Goal: Task Accomplishment & Management: Use online tool/utility

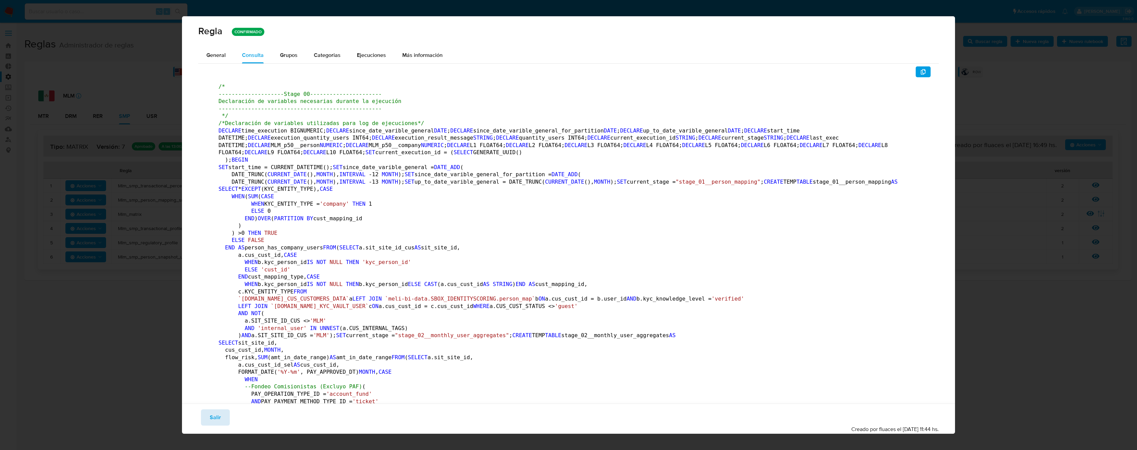
click at [218, 419] on span "Salir" at bounding box center [215, 417] width 11 height 15
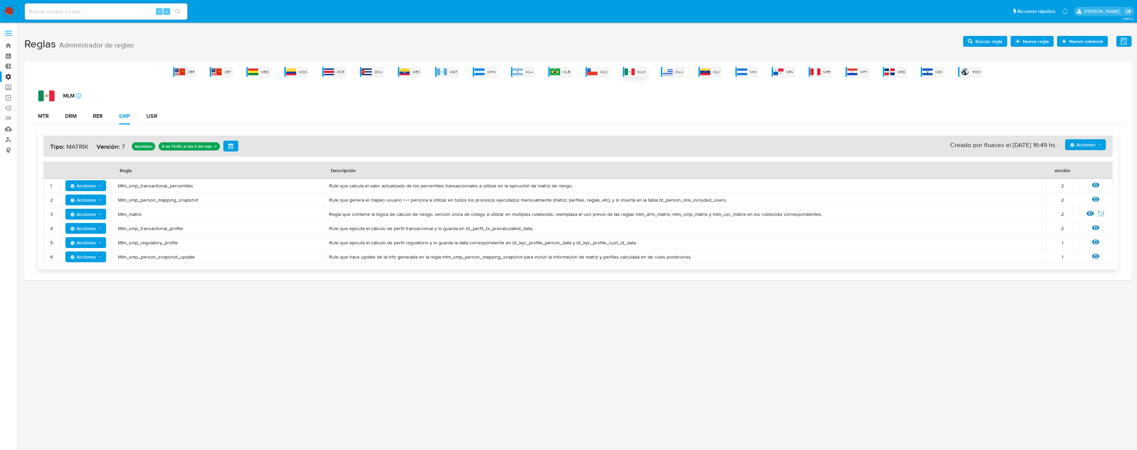
click at [641, 75] on div "MLM" at bounding box center [635, 72] width 24 height 10
click at [1089, 213] on icon at bounding box center [1090, 213] width 7 height 7
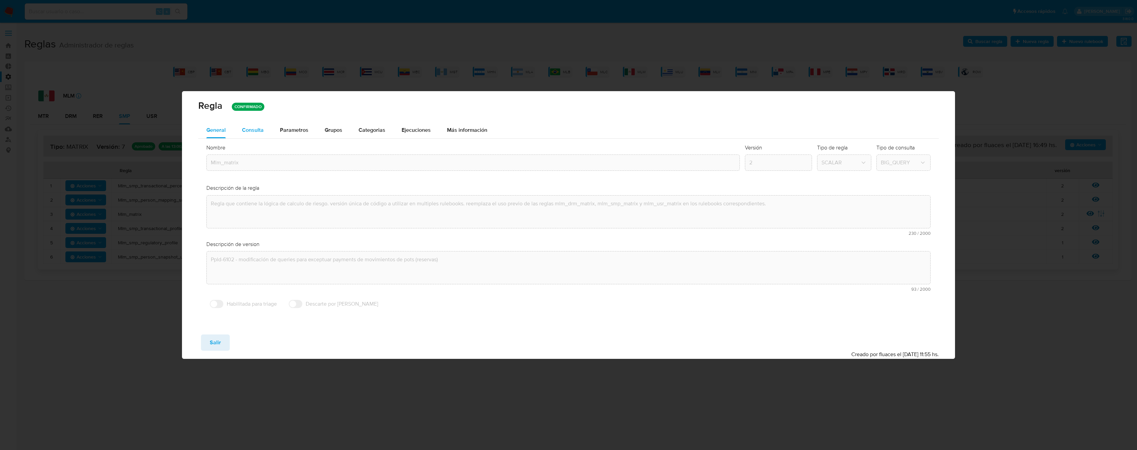
click at [268, 133] on button "Consulta" at bounding box center [253, 130] width 38 height 16
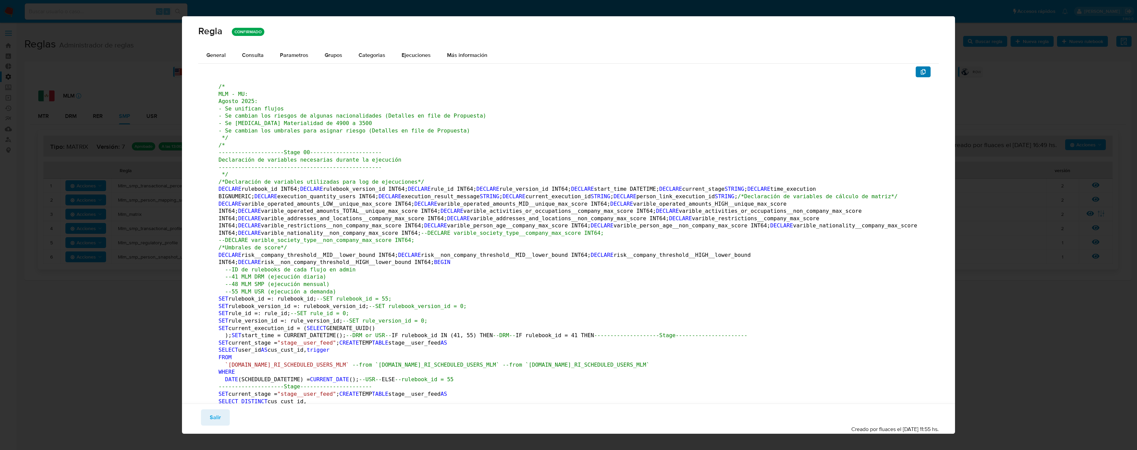
click at [921, 70] on icon "button" at bounding box center [923, 71] width 5 height 5
click at [205, 417] on button "Salir" at bounding box center [215, 417] width 29 height 16
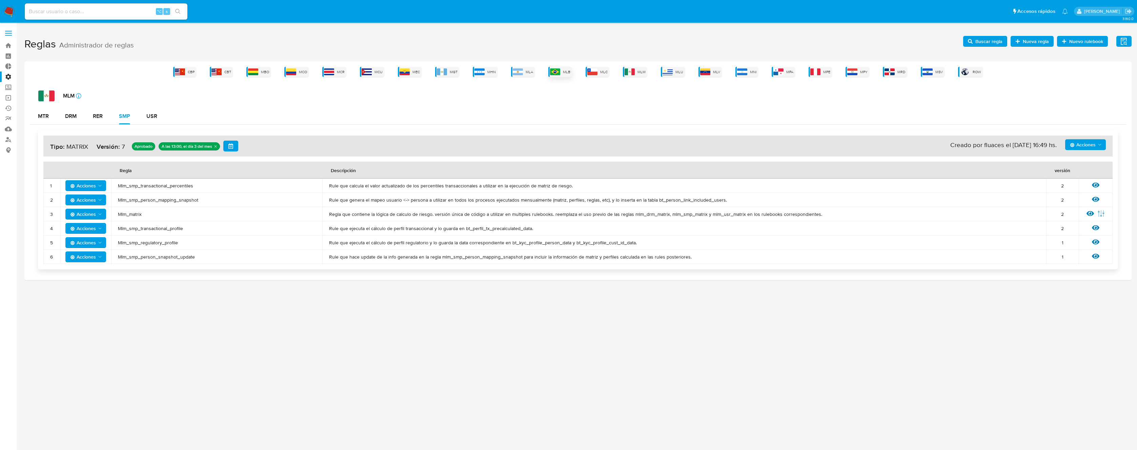
click at [564, 75] on div "MLB" at bounding box center [560, 72] width 24 height 10
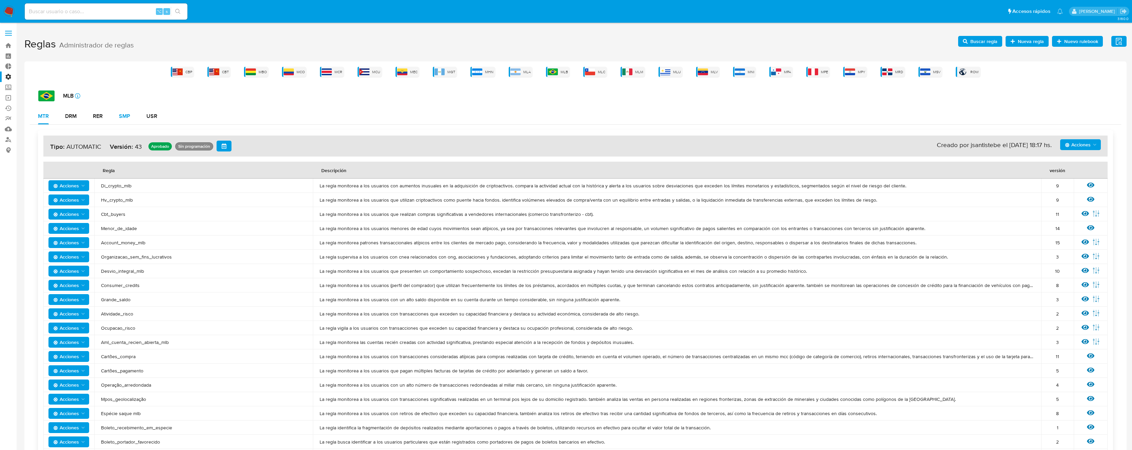
click at [122, 116] on div "SMP" at bounding box center [124, 116] width 11 height 5
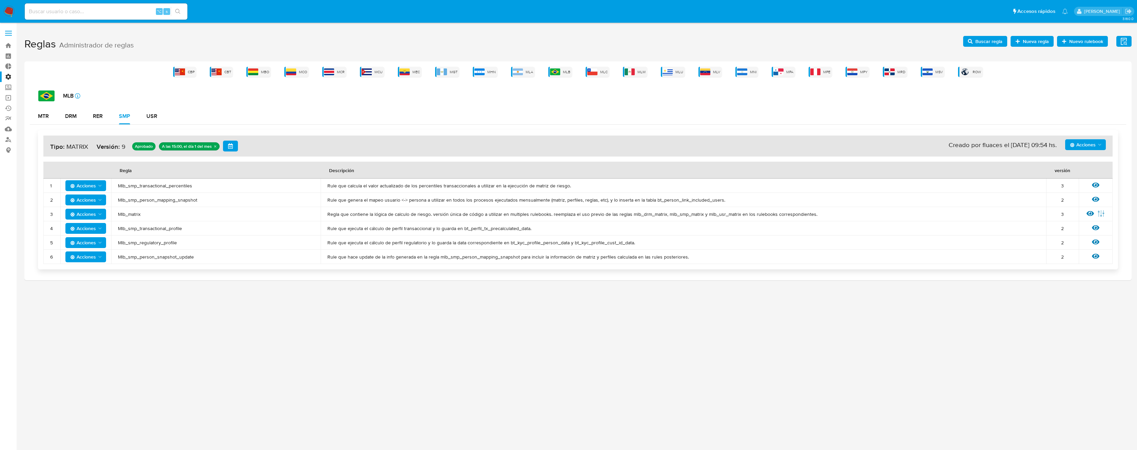
click at [136, 216] on span "Mlb_matrix" at bounding box center [216, 214] width 196 height 6
drag, startPoint x: 136, startPoint y: 216, endPoint x: 165, endPoint y: 213, distance: 29.3
click at [137, 216] on span "Mlb_matrix" at bounding box center [216, 214] width 196 height 6
click at [979, 44] on span "Buscar regla" at bounding box center [988, 41] width 27 height 11
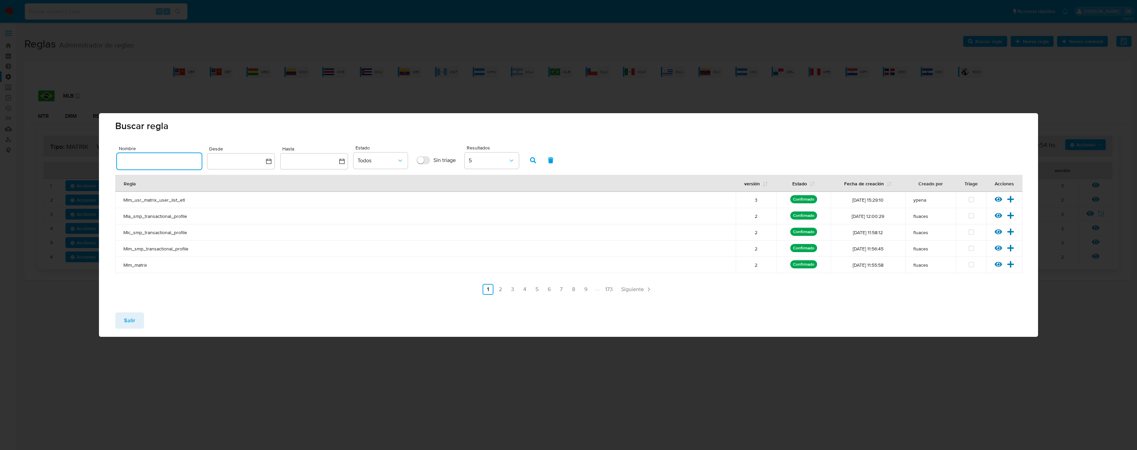
click at [137, 162] on input "text" at bounding box center [159, 161] width 85 height 9
type input "Mlb_matrix"
click at [538, 157] on button "button" at bounding box center [533, 160] width 18 height 16
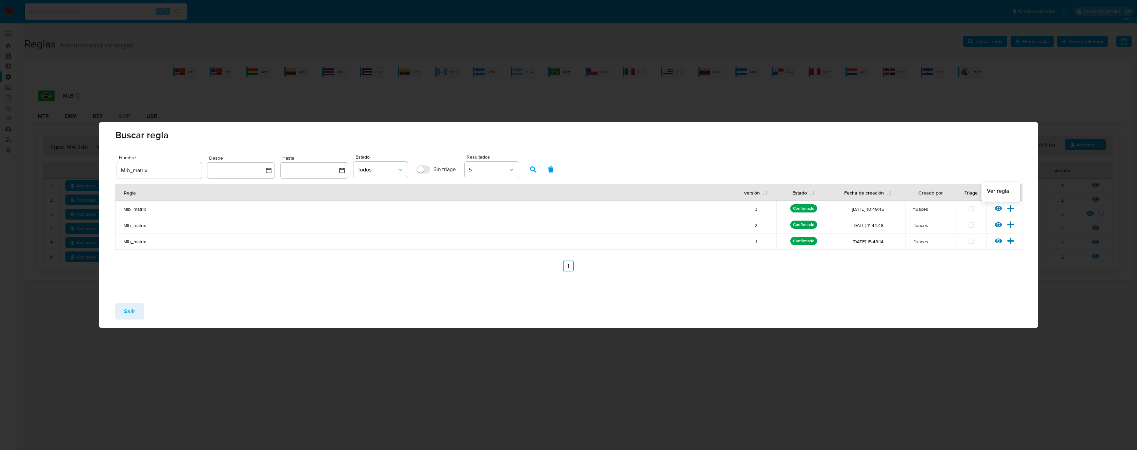
click at [997, 209] on icon at bounding box center [998, 208] width 7 height 5
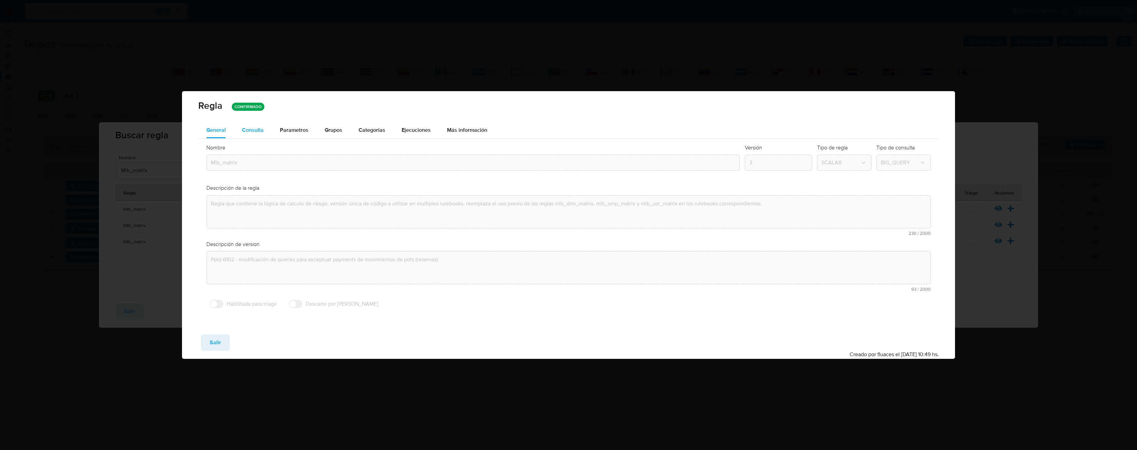
click at [268, 134] on button "Consulta" at bounding box center [253, 130] width 38 height 16
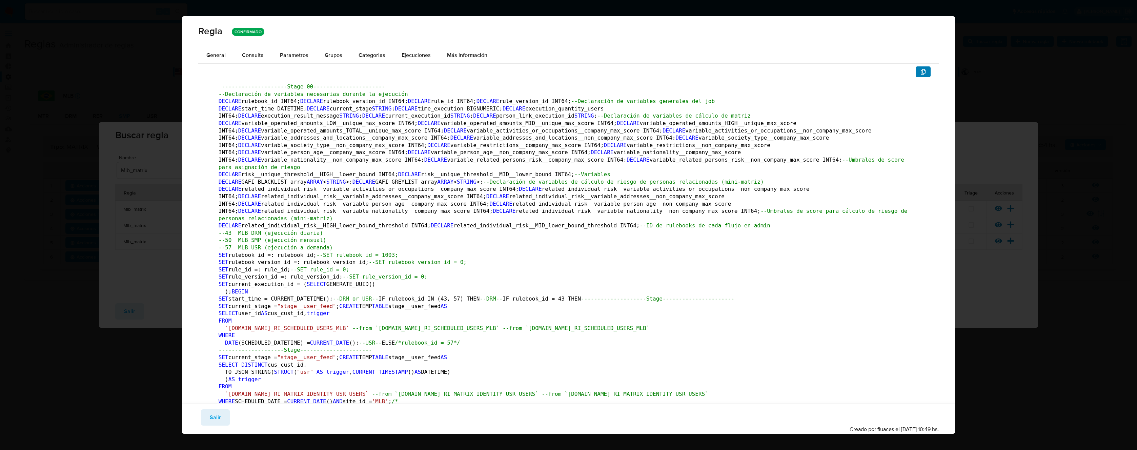
click at [916, 72] on button "button" at bounding box center [923, 71] width 15 height 11
click at [214, 420] on span "Salir" at bounding box center [215, 417] width 11 height 15
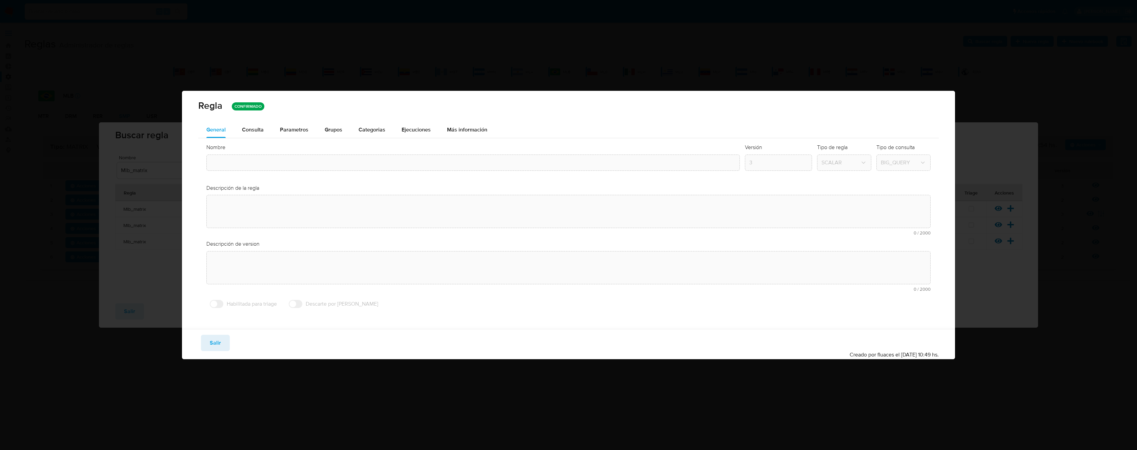
type input "Mlb_matrix"
type textarea "Regla que contiene la lógica de calculo de riesgo. versión única de código a ut…"
type textarea "Ppld-6102 - modificación de queries para exceptuar payments de movimientos de p…"
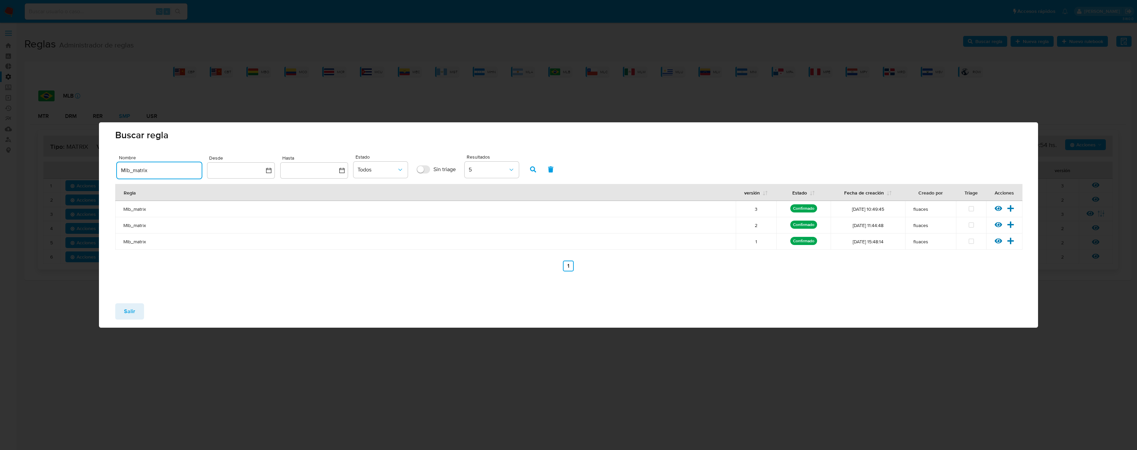
click at [126, 169] on input "Mlb_matrix" at bounding box center [159, 170] width 85 height 9
click at [529, 172] on button "button" at bounding box center [533, 169] width 18 height 16
click at [997, 208] on icon at bounding box center [998, 208] width 7 height 7
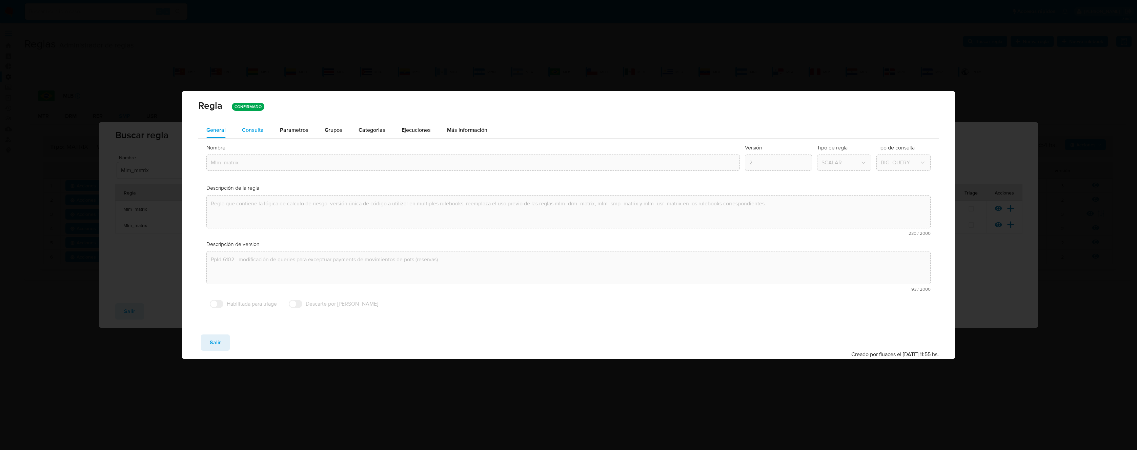
click at [260, 133] on span "Consulta" at bounding box center [253, 130] width 22 height 8
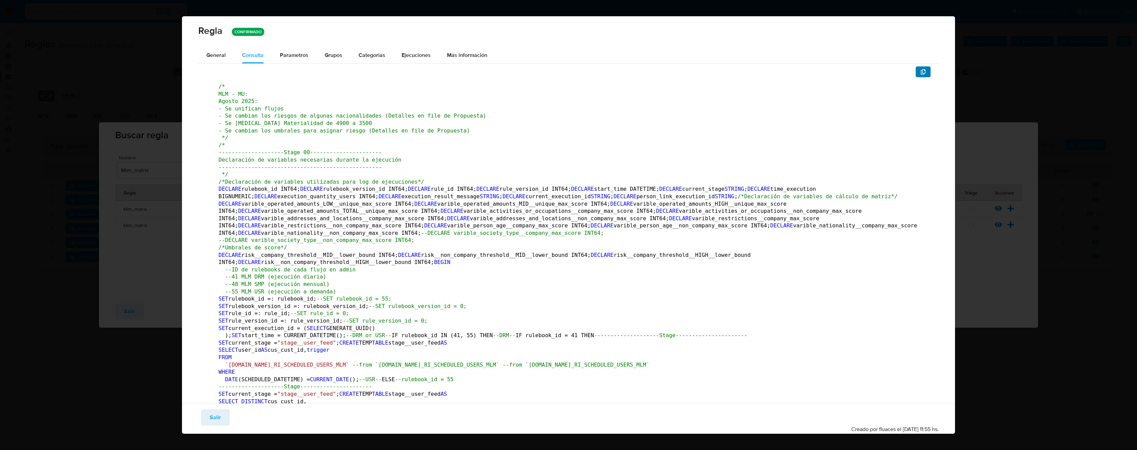
click at [921, 73] on icon "button" at bounding box center [923, 71] width 5 height 5
click at [223, 418] on button "Salir" at bounding box center [215, 417] width 29 height 16
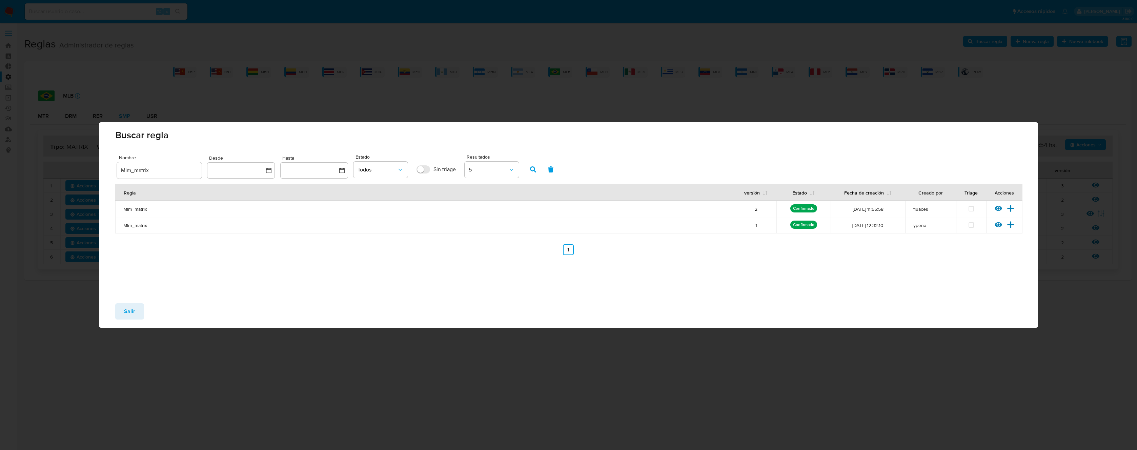
click at [134, 211] on span "Mlm_matrix" at bounding box center [425, 209] width 604 height 6
click at [158, 171] on input "Mlm_matrix" at bounding box center [159, 170] width 85 height 9
click at [135, 171] on input "Mlm_matrix" at bounding box center [159, 170] width 85 height 9
click at [151, 169] on input "Mlm_matrix" at bounding box center [159, 170] width 85 height 9
click at [531, 170] on icon "button" at bounding box center [533, 169] width 6 height 6
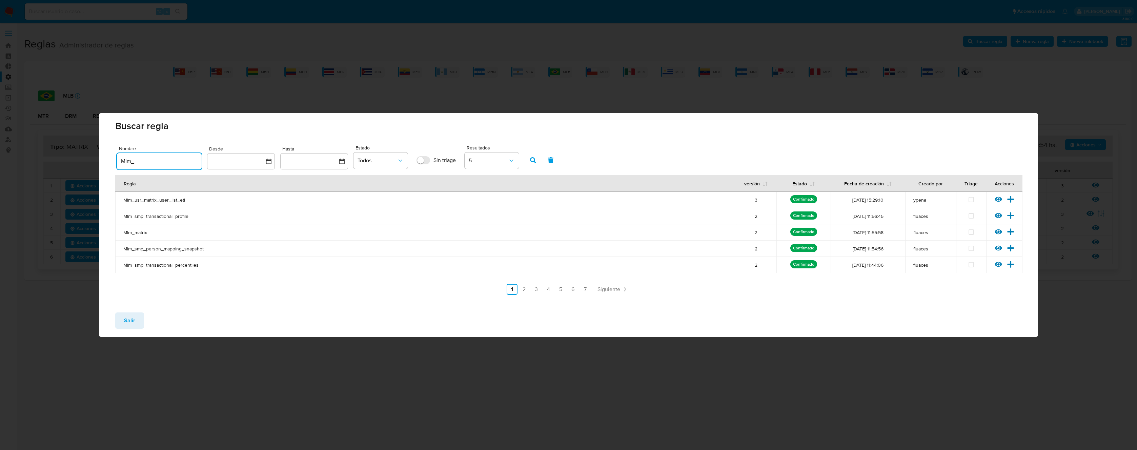
drag, startPoint x: 152, startPoint y: 160, endPoint x: 102, endPoint y: 162, distance: 49.2
click at [103, 162] on div "Nombre Mlm_ Desde Hasta Estado Todos Sin triage Resultados 5 [PERSON_NAME] vers…" at bounding box center [568, 225] width 939 height 163
click at [530, 163] on icon "button" at bounding box center [533, 160] width 6 height 6
click at [142, 233] on span "Mla_smp_matrix" at bounding box center [425, 232] width 604 height 6
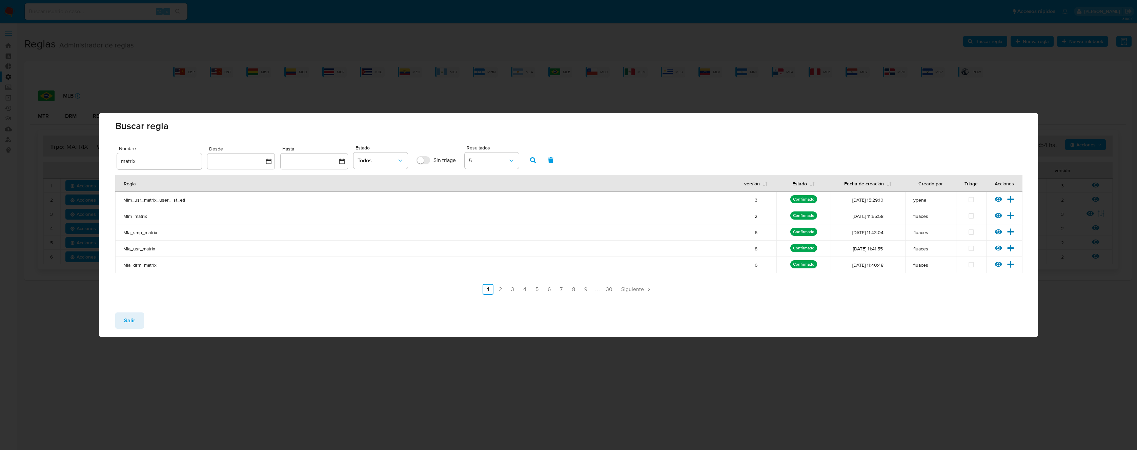
click at [145, 263] on span "Mla_drm_matrix" at bounding box center [425, 265] width 604 height 6
click at [142, 157] on input "matrix" at bounding box center [159, 161] width 85 height 9
click at [127, 159] on input "Mla_drm_matrix" at bounding box center [159, 161] width 85 height 9
type input "Mlm_drm_matrix"
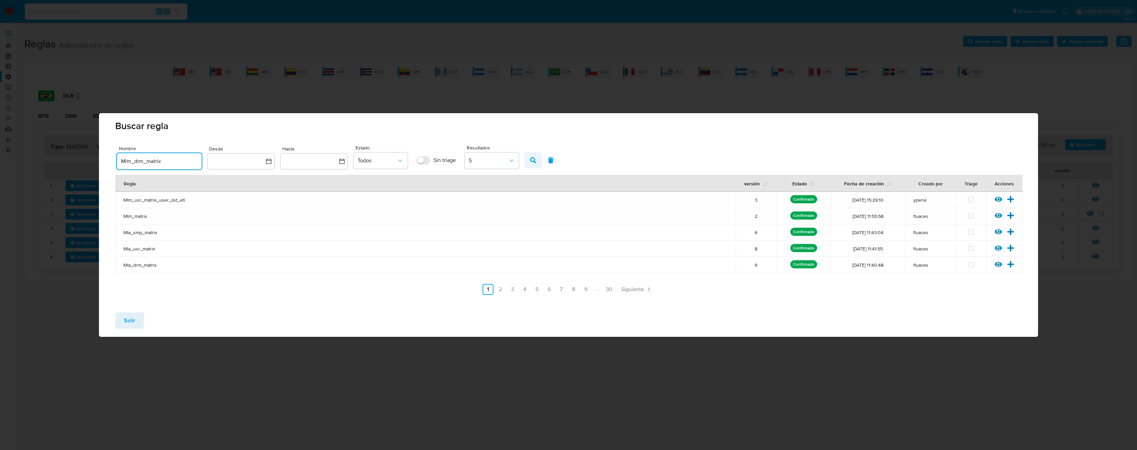
click at [536, 159] on icon "button" at bounding box center [533, 160] width 6 height 6
click at [584, 287] on span "Siguiente" at bounding box center [578, 289] width 23 height 5
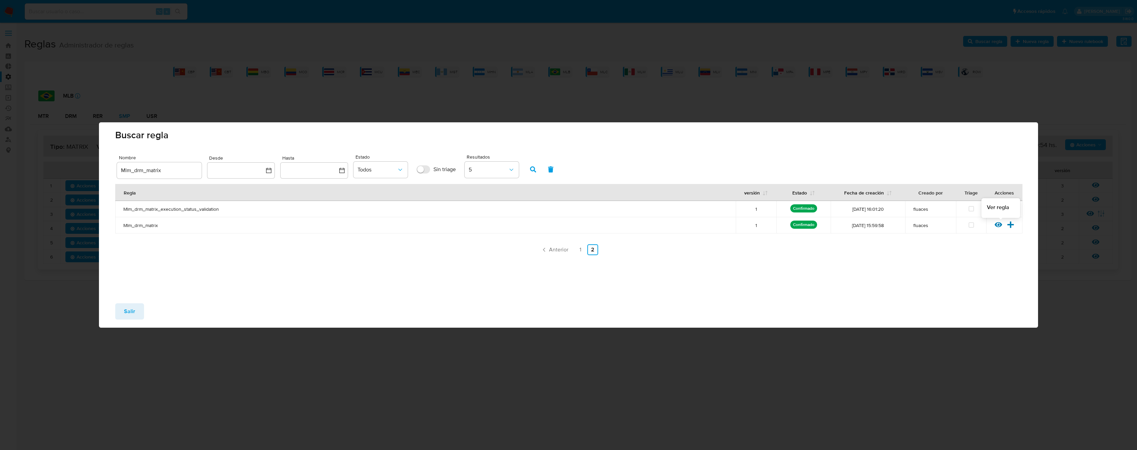
click at [999, 225] on icon at bounding box center [998, 224] width 7 height 5
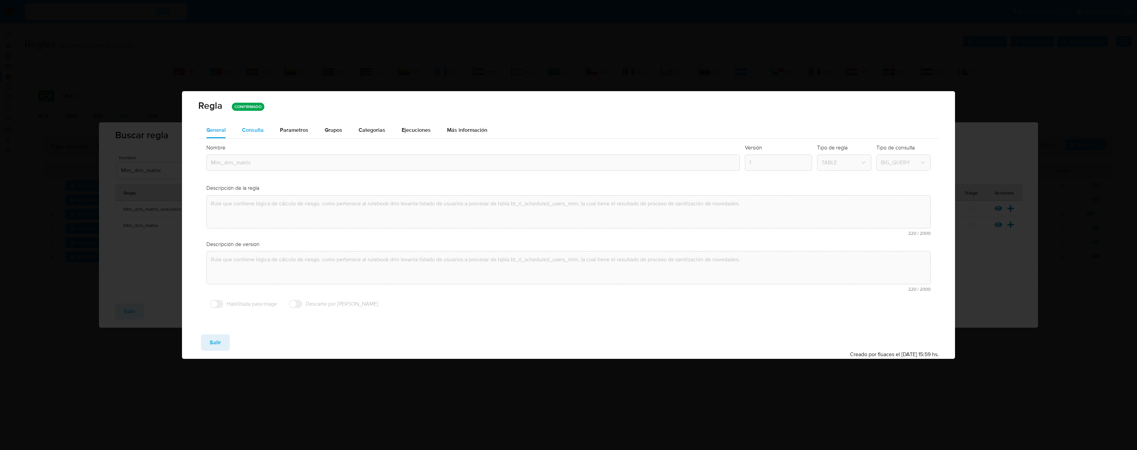
click at [256, 132] on span "Consulta" at bounding box center [253, 130] width 22 height 8
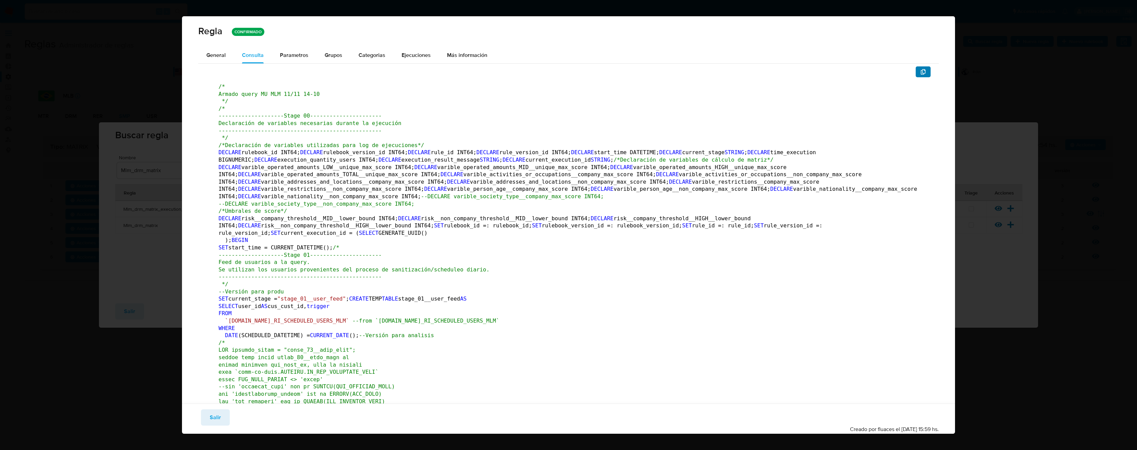
click at [921, 69] on icon "button" at bounding box center [923, 71] width 5 height 5
click at [211, 55] on span "General" at bounding box center [215, 55] width 19 height 8
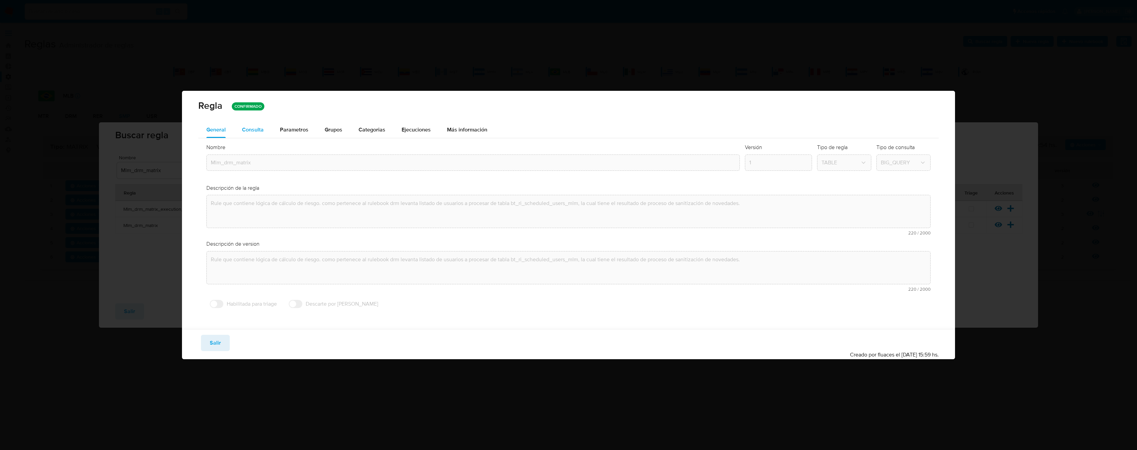
click at [259, 128] on span "Consulta" at bounding box center [253, 130] width 22 height 8
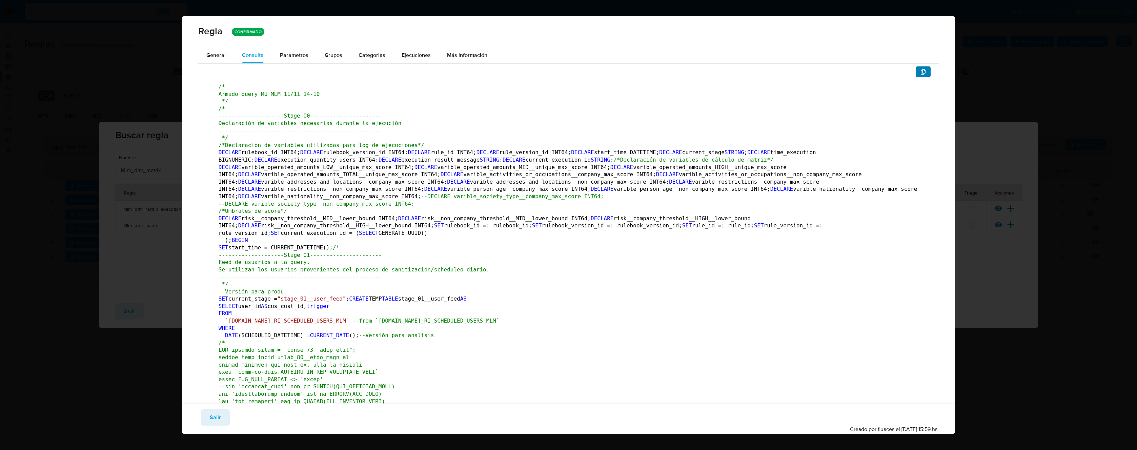
click at [921, 70] on icon "button" at bounding box center [923, 71] width 5 height 5
